Goal: Transaction & Acquisition: Purchase product/service

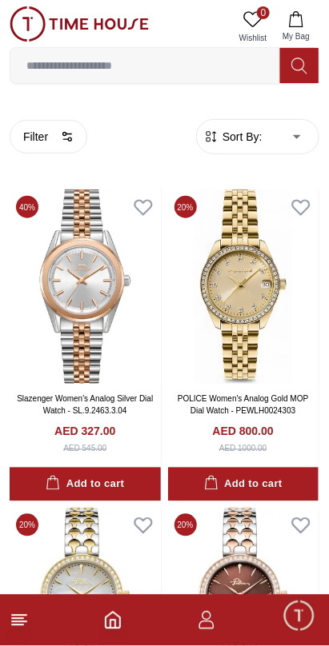
click at [227, 70] on input at bounding box center [144, 66] width 269 height 32
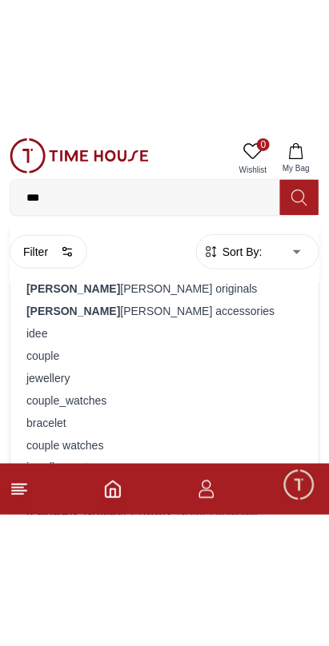
scroll to position [62, 0]
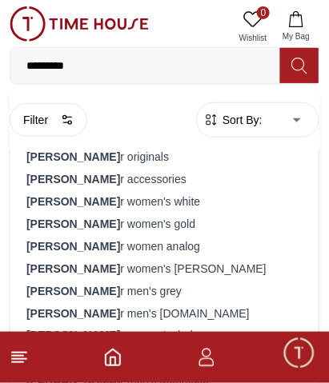
type input "**********"
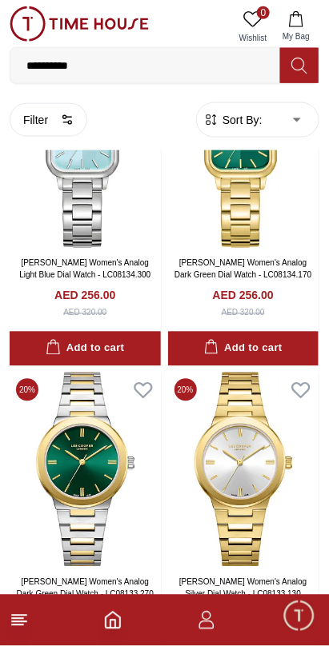
scroll to position [5548, 0]
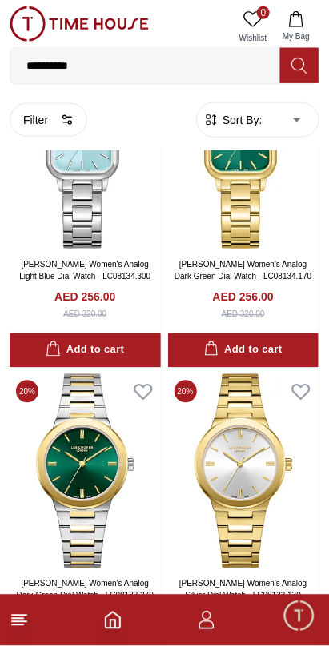
click at [27, 625] on icon at bounding box center [19, 620] width 19 height 19
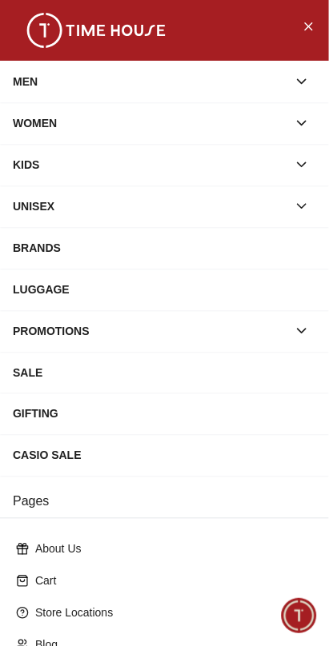
scroll to position [211, 0]
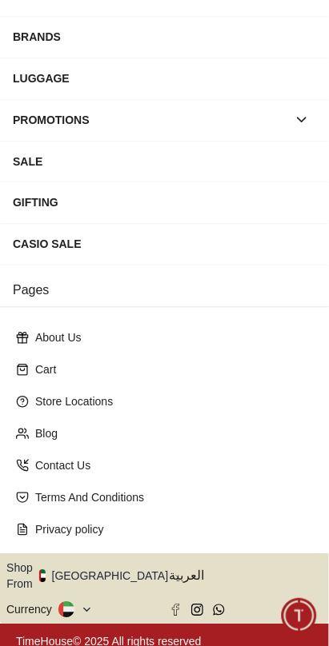
click at [111, 566] on button "Shop From [GEOGRAPHIC_DATA]" at bounding box center [93, 577] width 174 height 32
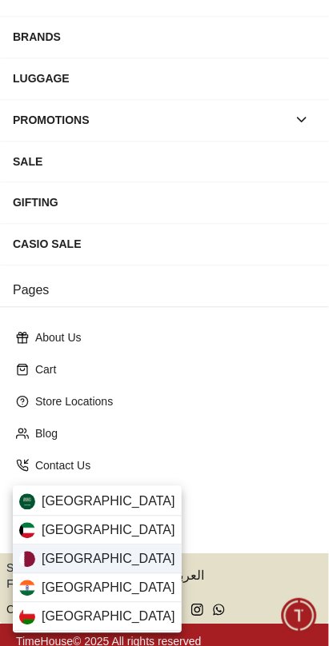
click at [53, 563] on span "[GEOGRAPHIC_DATA]" at bounding box center [109, 559] width 134 height 19
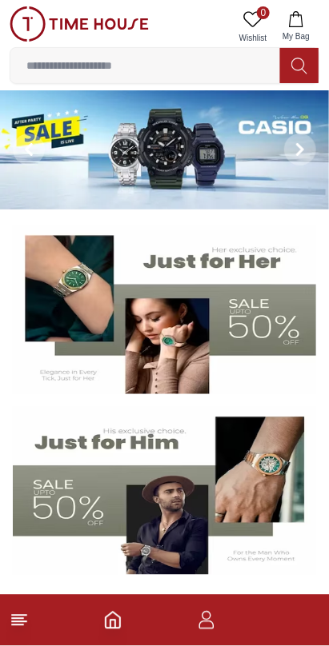
click at [14, 597] on footer at bounding box center [164, 620] width 329 height 51
click at [17, 619] on line at bounding box center [17, 619] width 11 height 0
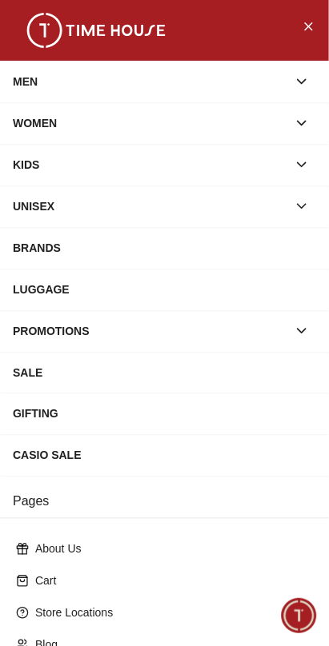
scroll to position [211, 0]
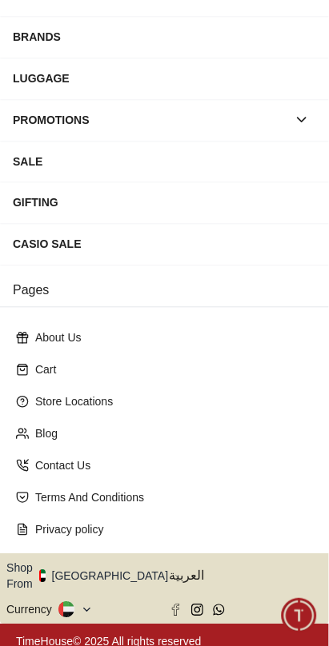
click at [90, 564] on button "Shop From [GEOGRAPHIC_DATA]" at bounding box center [93, 577] width 174 height 32
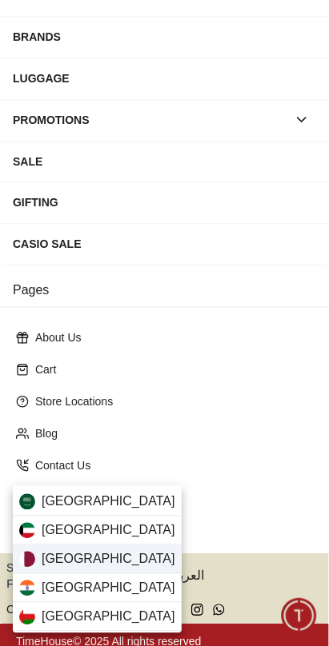
click at [43, 560] on span "[GEOGRAPHIC_DATA]" at bounding box center [109, 559] width 134 height 19
